Goal: Use online tool/utility: Use online tool/utility

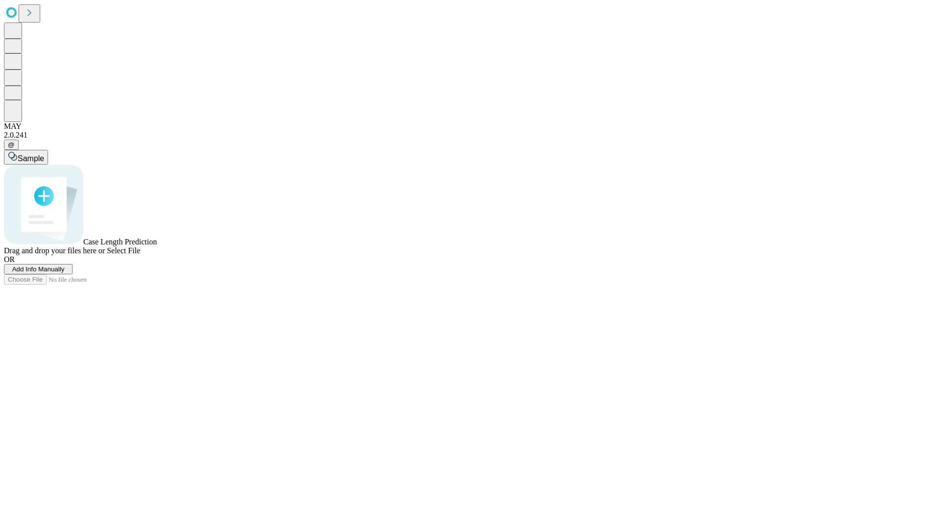
click at [140, 255] on span "Select File" at bounding box center [123, 250] width 33 height 8
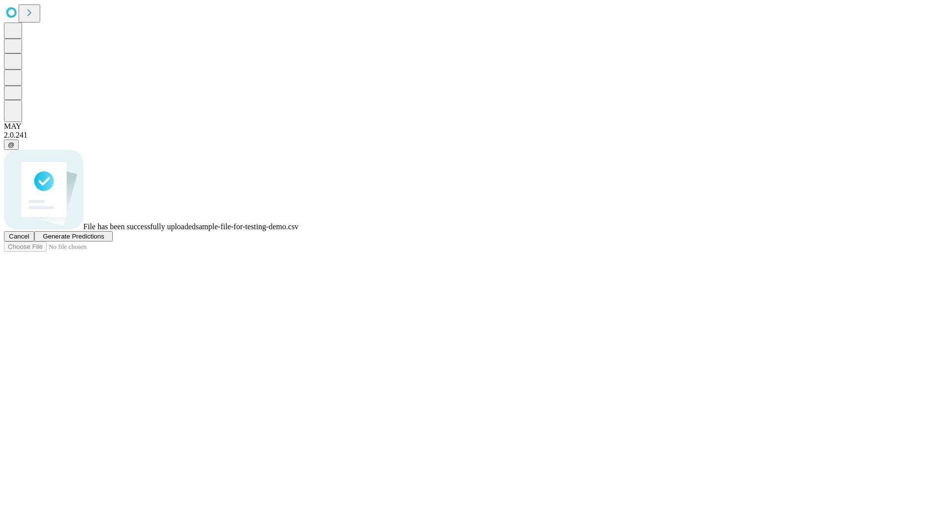
click at [104, 240] on span "Generate Predictions" at bounding box center [73, 236] width 61 height 7
